Goal: Complete application form: Complete application form

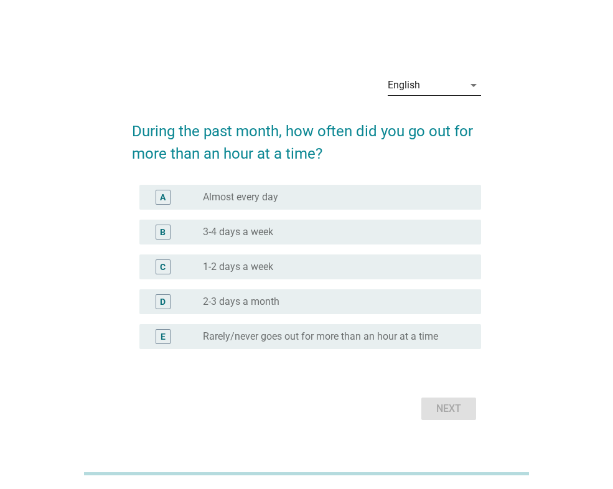
click at [464, 85] on div "arrow_drop_down" at bounding box center [472, 85] width 17 height 15
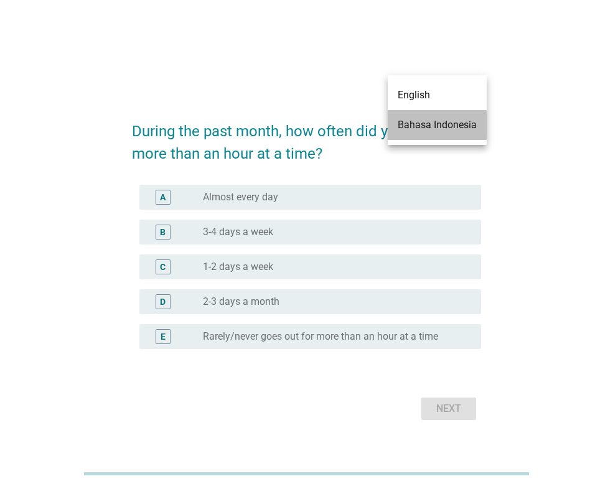
click at [453, 129] on div "Bahasa Indonesia" at bounding box center [437, 125] width 79 height 15
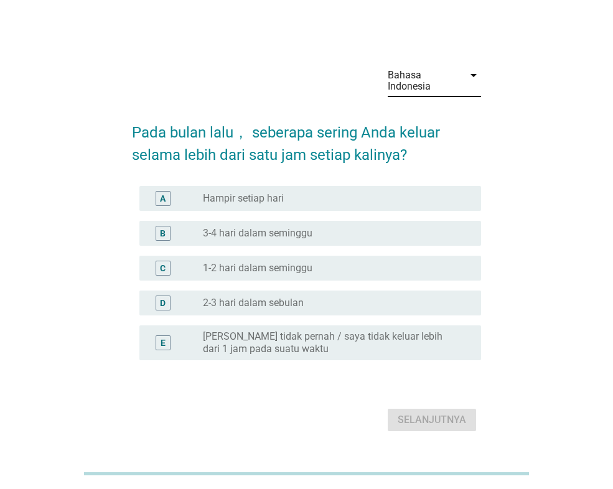
click at [260, 197] on label "Hampir setiap hari" at bounding box center [243, 198] width 81 height 12
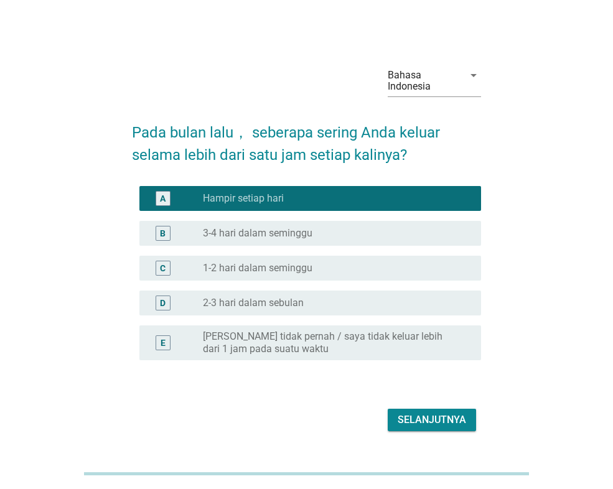
click at [435, 416] on div "Selanjutnya" at bounding box center [432, 420] width 68 height 15
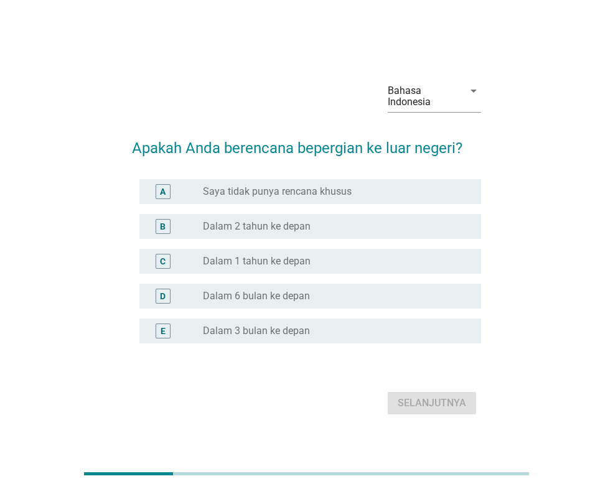
click at [285, 223] on label "Dalam 2 tahun ke depan" at bounding box center [257, 226] width 108 height 12
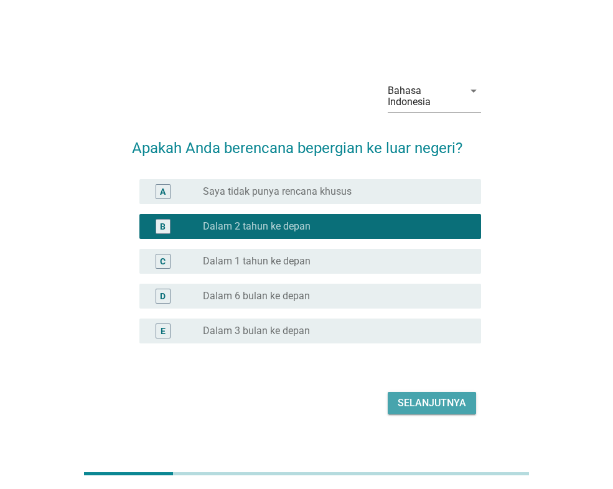
click at [433, 403] on div "Selanjutnya" at bounding box center [432, 403] width 68 height 15
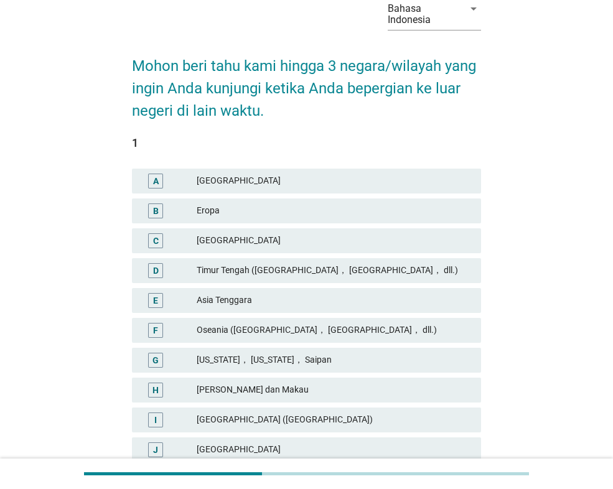
scroll to position [68, 0]
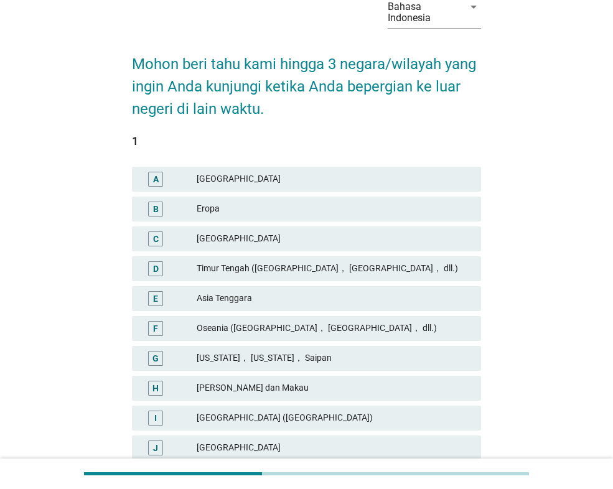
click at [233, 267] on div "Timur Tengah ([GEOGRAPHIC_DATA]， [GEOGRAPHIC_DATA]， dll.)" at bounding box center [334, 268] width 275 height 15
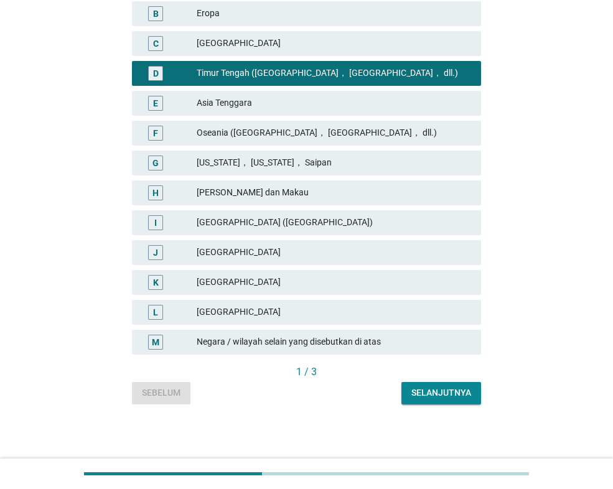
scroll to position [265, 0]
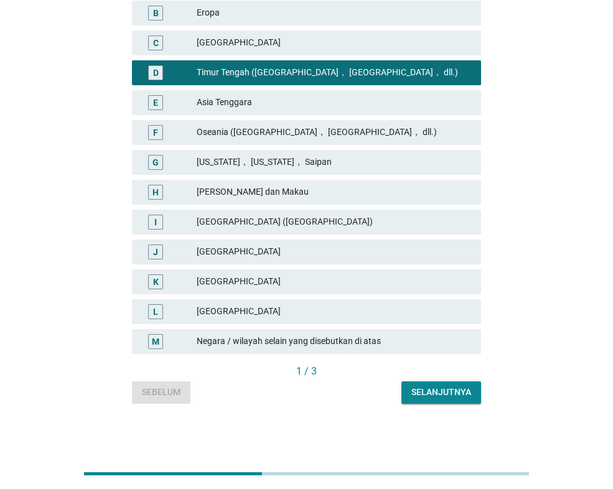
click at [299, 280] on div "[GEOGRAPHIC_DATA]" at bounding box center [334, 282] width 275 height 15
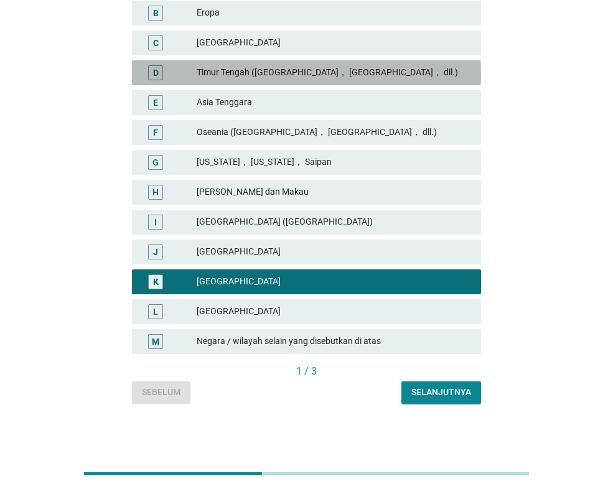
click at [349, 70] on div "Timur Tengah ([GEOGRAPHIC_DATA]， [GEOGRAPHIC_DATA]， dll.)" at bounding box center [334, 72] width 275 height 15
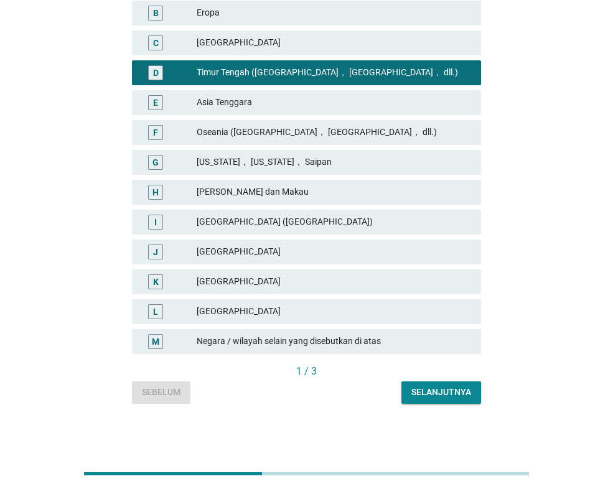
click at [451, 397] on div "Selanjutnya" at bounding box center [441, 392] width 60 height 13
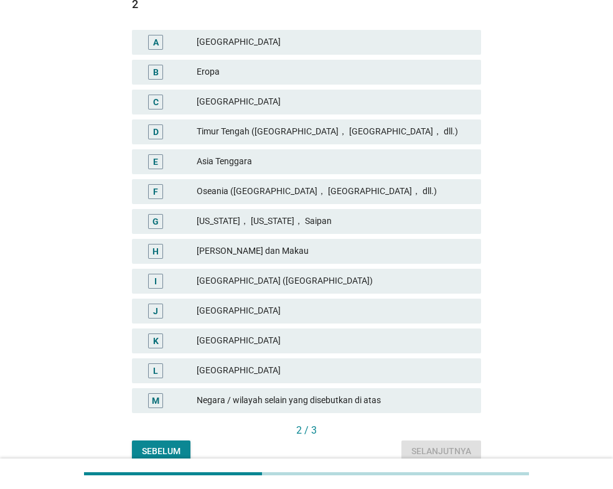
scroll to position [225, 0]
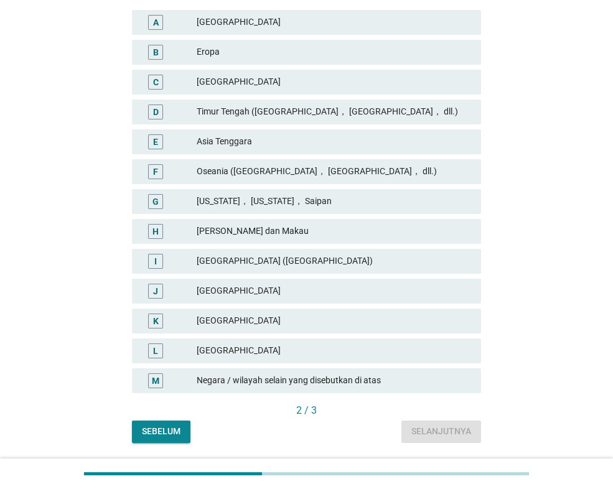
click at [249, 232] on div "[PERSON_NAME] dan Makau" at bounding box center [334, 231] width 275 height 15
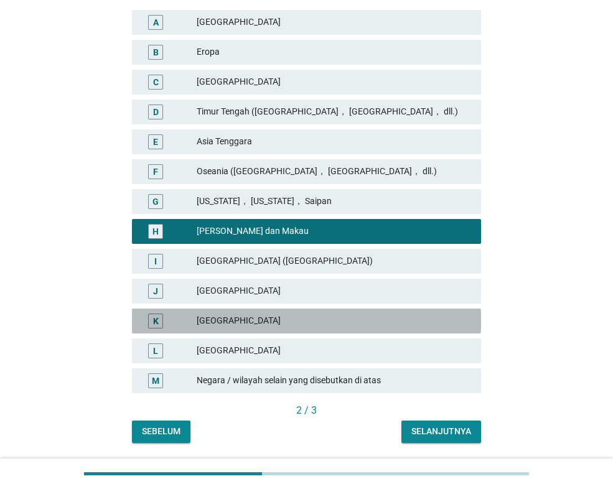
click at [252, 317] on div "[GEOGRAPHIC_DATA]" at bounding box center [334, 321] width 275 height 15
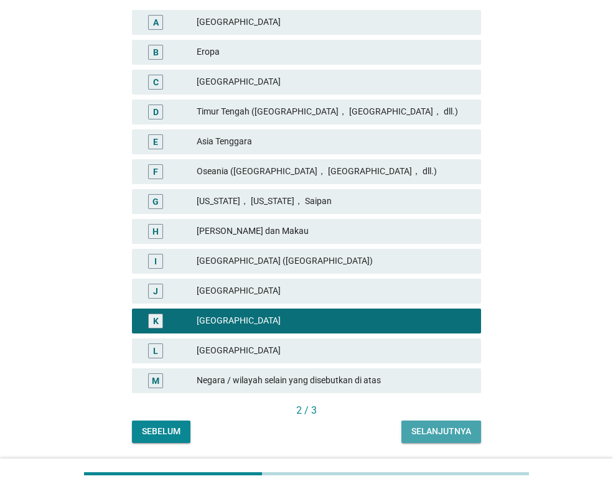
click at [424, 432] on div "Selanjutnya" at bounding box center [441, 431] width 60 height 13
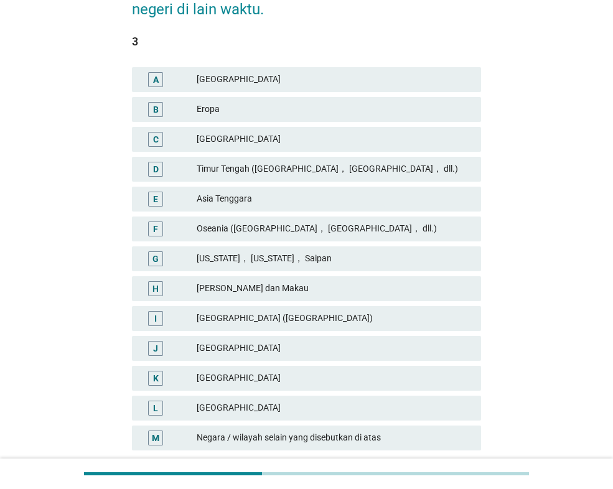
scroll to position [169, 0]
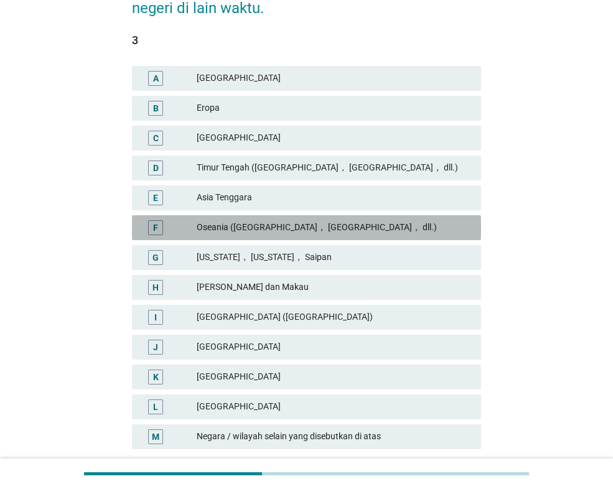
click at [316, 222] on div "Oseania ([GEOGRAPHIC_DATA]， [GEOGRAPHIC_DATA]， dll.)" at bounding box center [334, 227] width 275 height 15
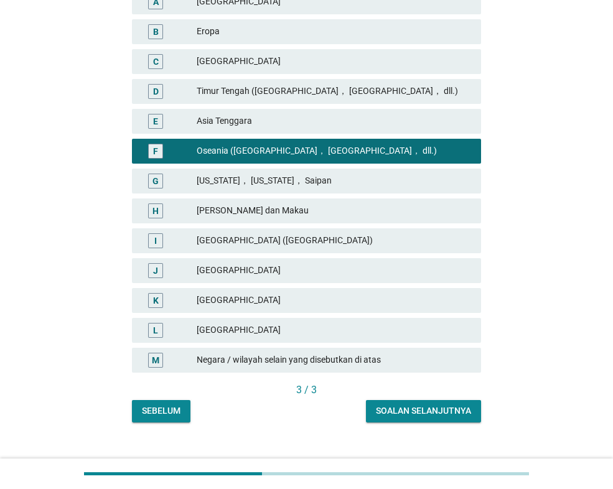
scroll to position [265, 0]
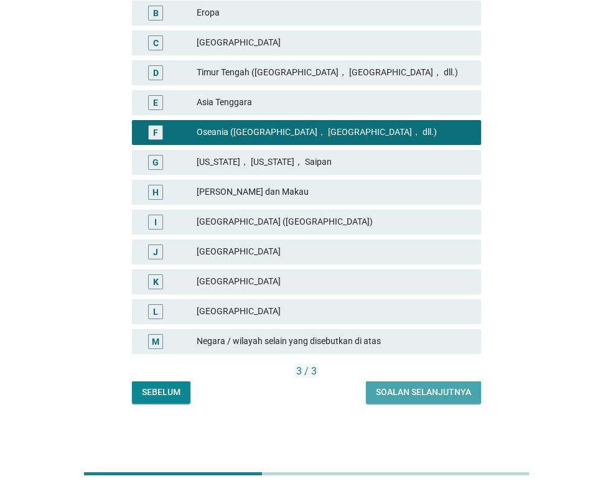
click at [420, 389] on div "Soalan selanjutnya" at bounding box center [423, 392] width 95 height 13
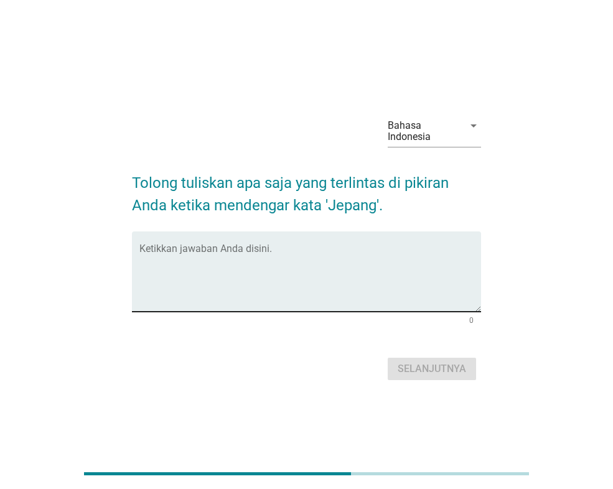
click at [261, 263] on textarea "Ketikkan jawaban Anda disini." at bounding box center [310, 279] width 342 height 65
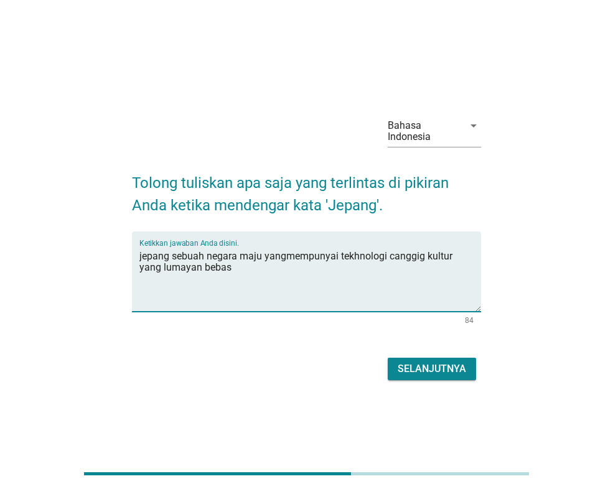
type textarea "jepang sebuah negara maju yangmempunyai tekhnologi canggig kultur yang lumayan …"
click at [436, 375] on div "Selanjutnya" at bounding box center [432, 369] width 68 height 15
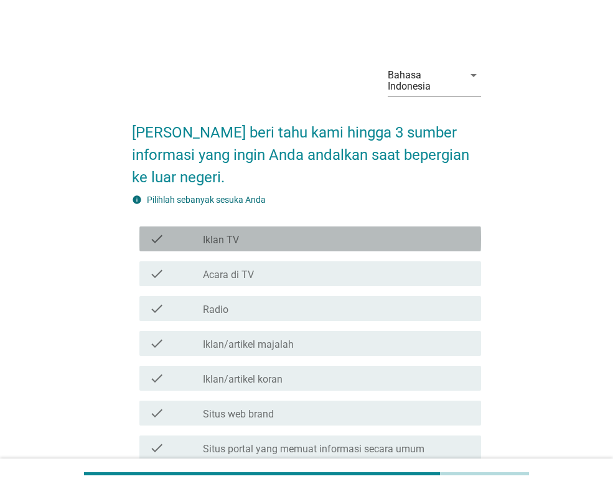
click at [236, 235] on label "Iklan TV" at bounding box center [221, 240] width 36 height 12
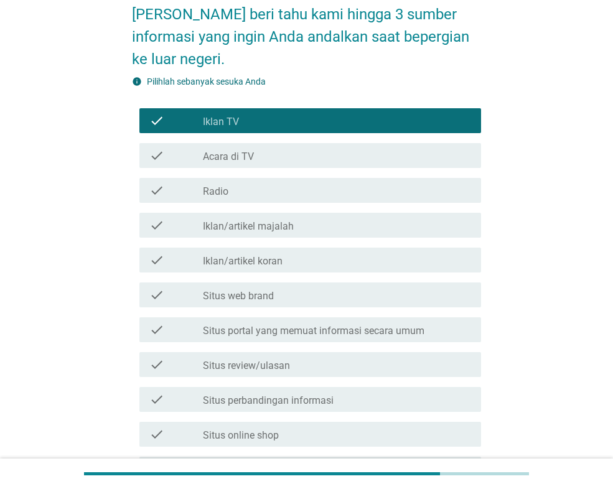
scroll to position [119, 0]
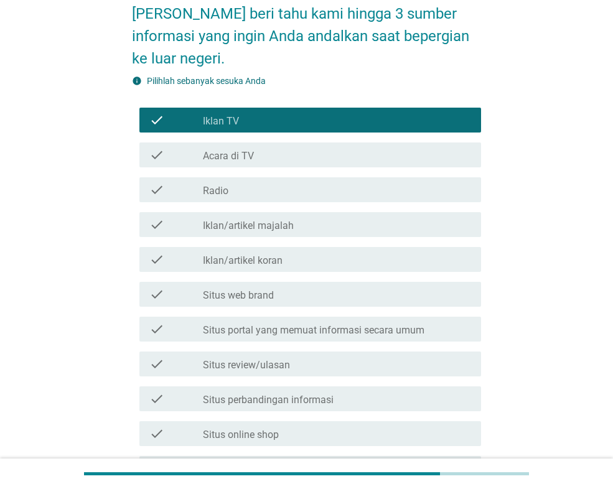
click at [253, 293] on label "Situs web brand" at bounding box center [238, 295] width 71 height 12
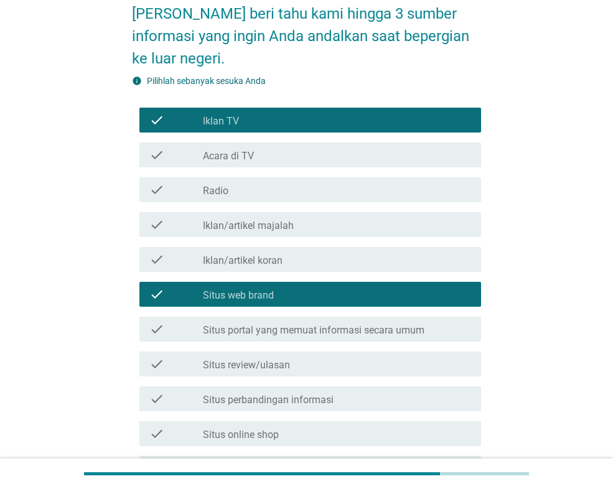
click at [284, 333] on label "Situs portal yang memuat informasi secara umum" at bounding box center [314, 330] width 222 height 12
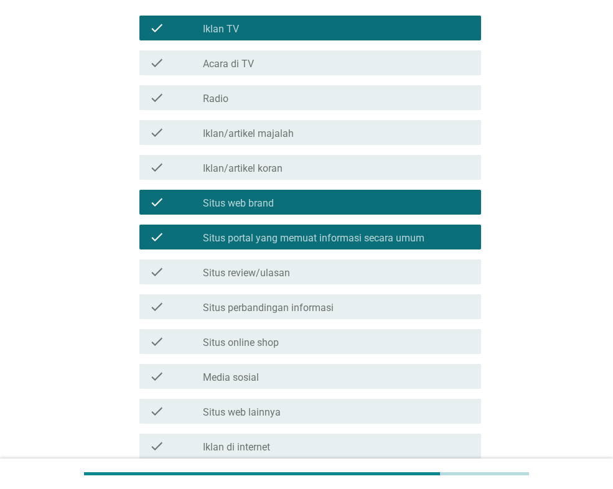
scroll to position [242, 0]
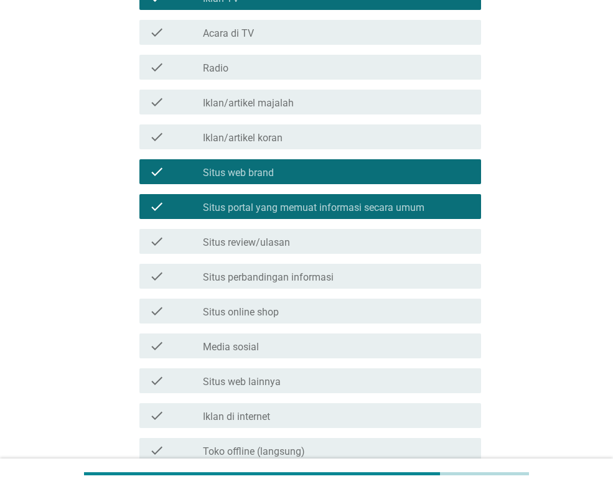
click at [286, 245] on label "Situs review/ulasan" at bounding box center [246, 243] width 87 height 12
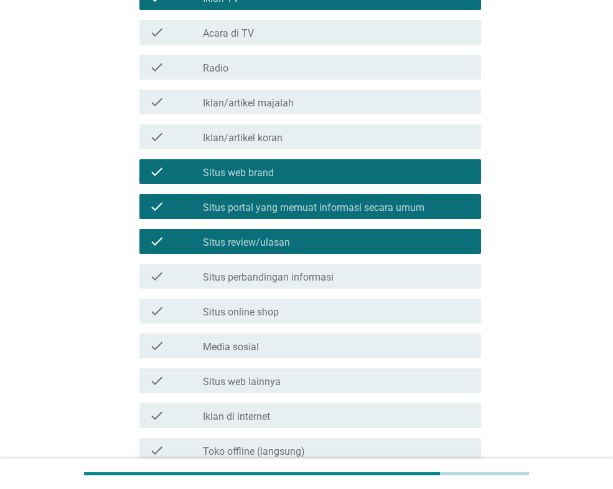
click at [255, 344] on label "Media sosial" at bounding box center [231, 347] width 56 height 12
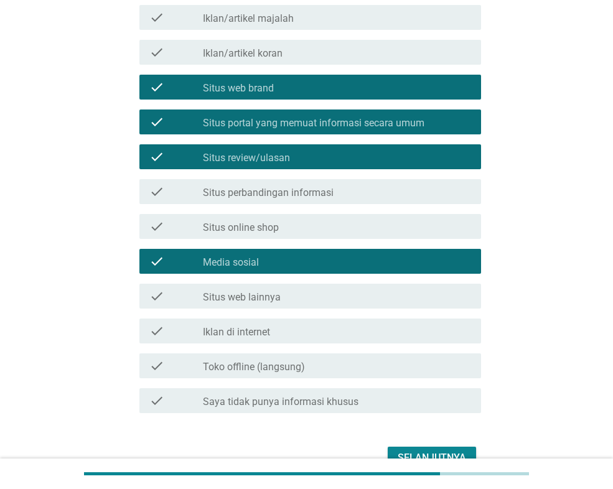
scroll to position [391, 0]
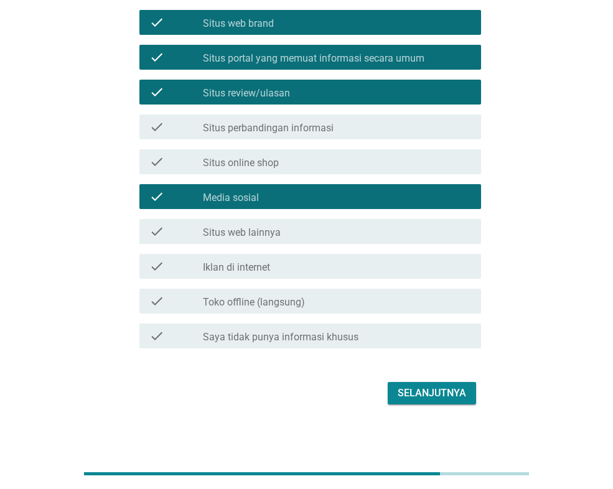
click at [420, 400] on div "Selanjutnya" at bounding box center [432, 393] width 68 height 15
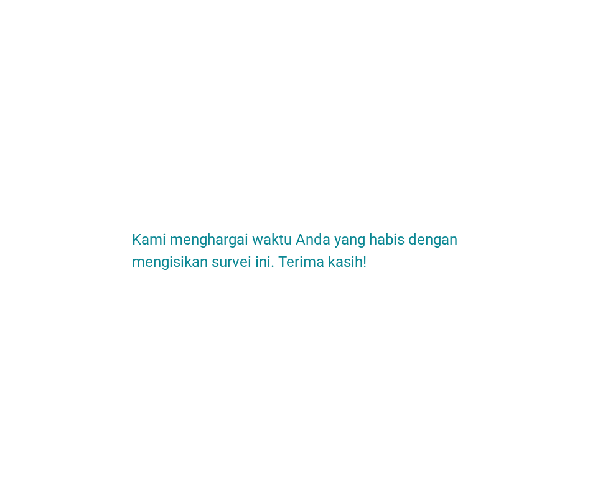
scroll to position [0, 0]
